Goal: Task Accomplishment & Management: Complete application form

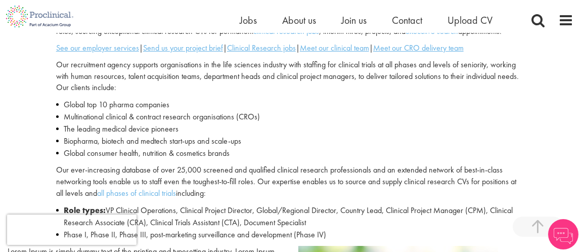
scroll to position [369, 0]
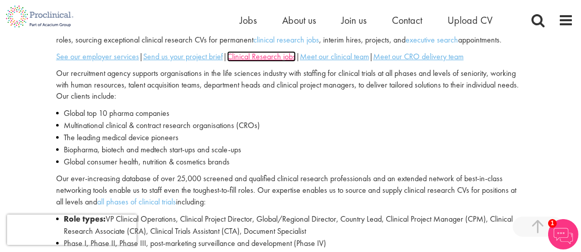
click at [272, 54] on u "Clinical Research jobs" at bounding box center [261, 56] width 69 height 11
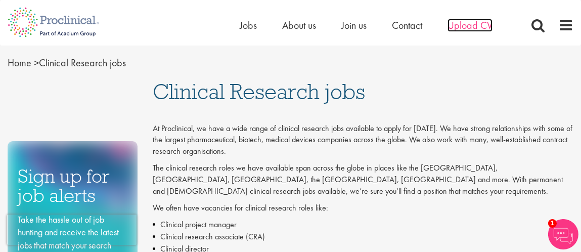
click at [466, 27] on span "Upload CV" at bounding box center [469, 25] width 45 height 13
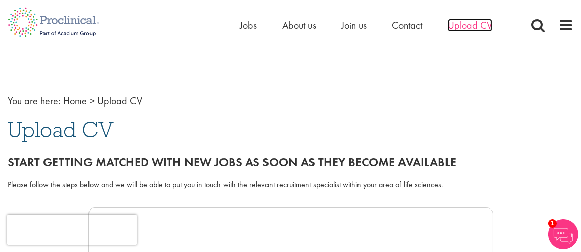
click at [477, 19] on span "Upload CV" at bounding box center [469, 25] width 45 height 13
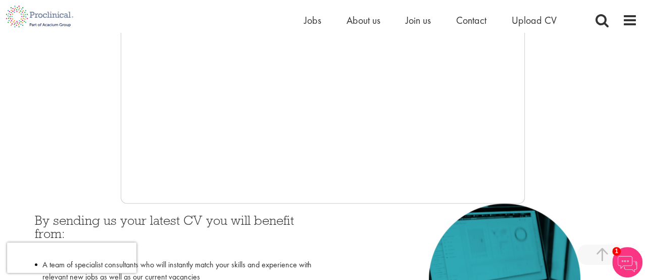
scroll to position [304, 0]
